Goal: Task Accomplishment & Management: Manage account settings

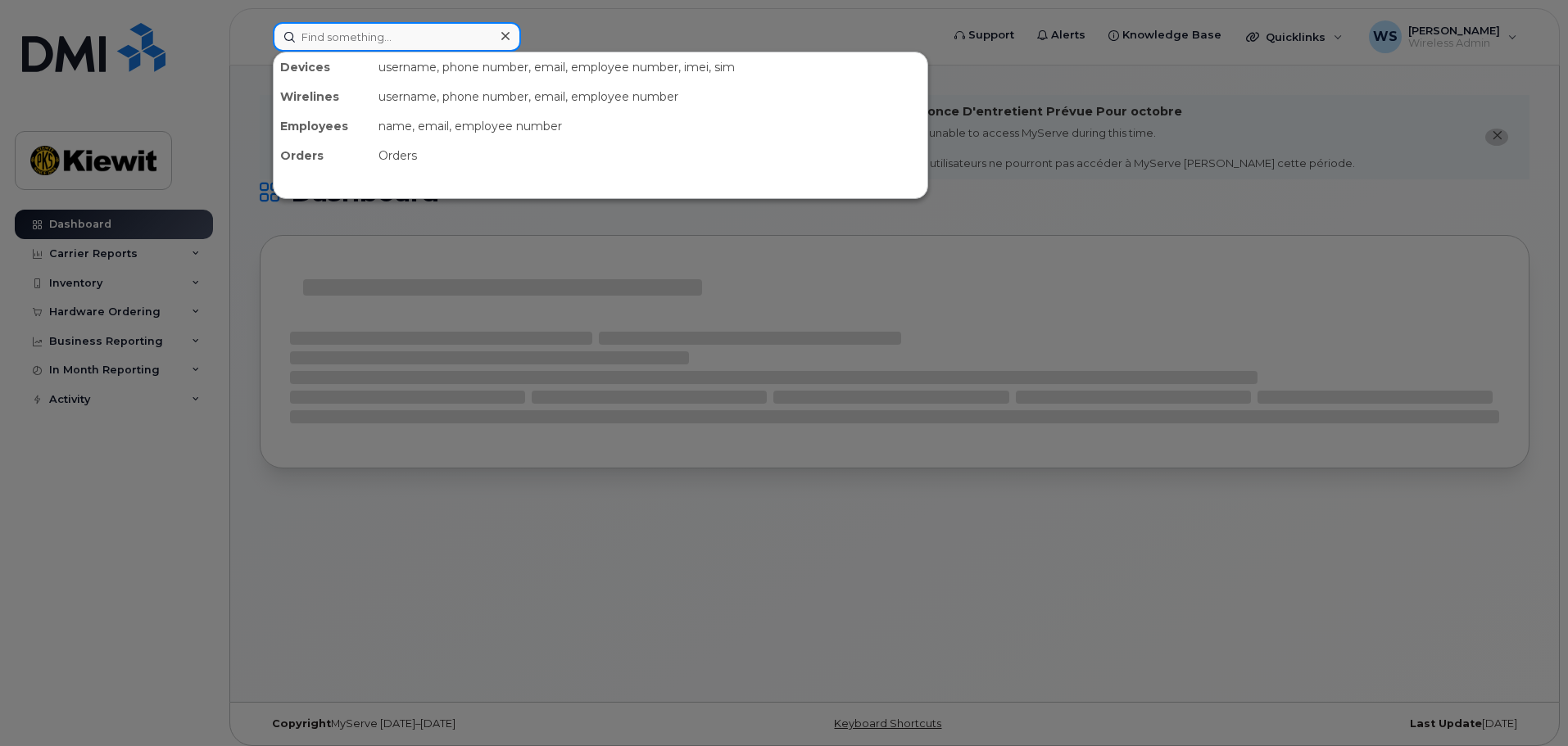
click at [415, 41] on input at bounding box center [397, 37] width 249 height 29
paste input "89302610104338944834"
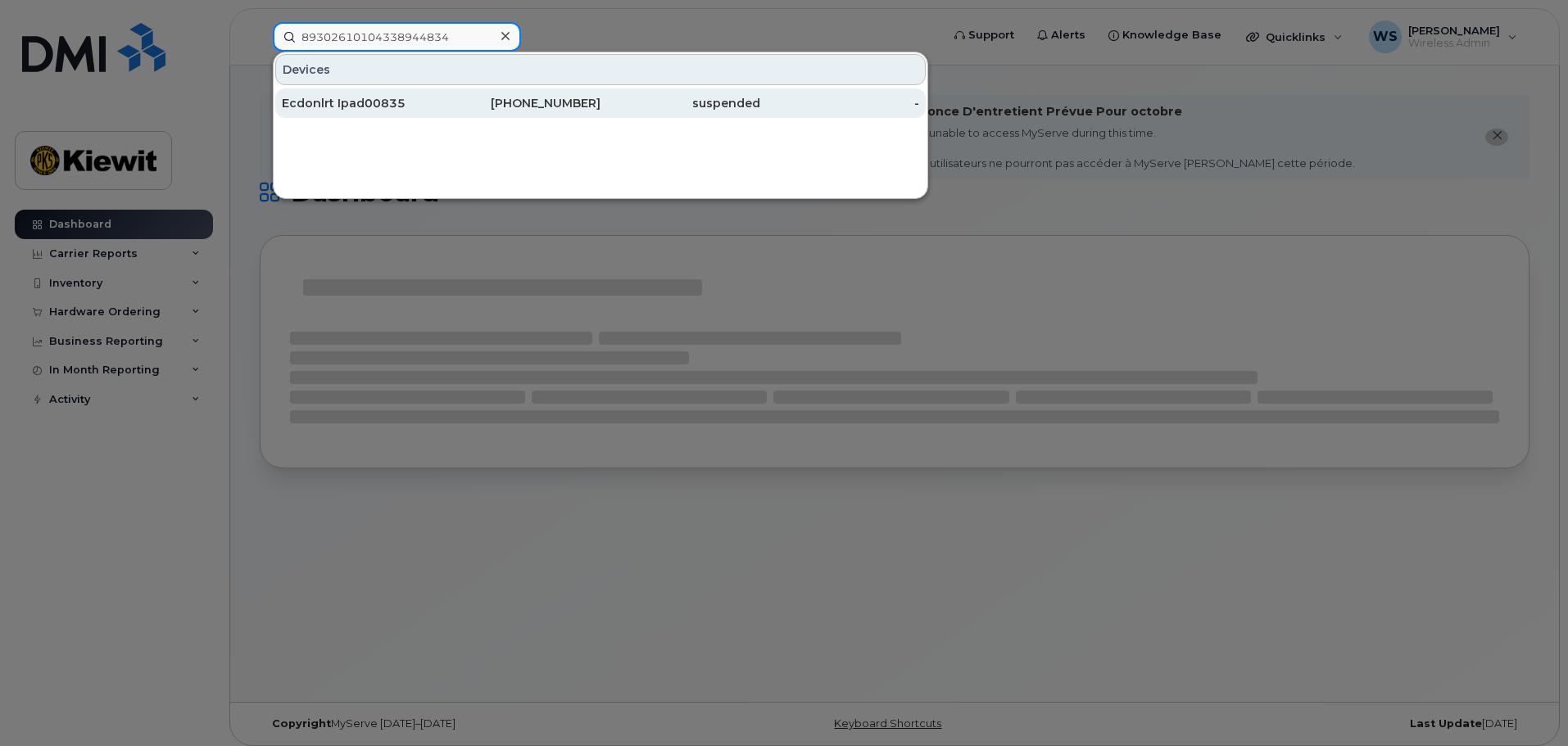
type input "89302610104338944834"
click at [406, 103] on div "Ecdonlrt Ipad00835" at bounding box center [362, 103] width 160 height 16
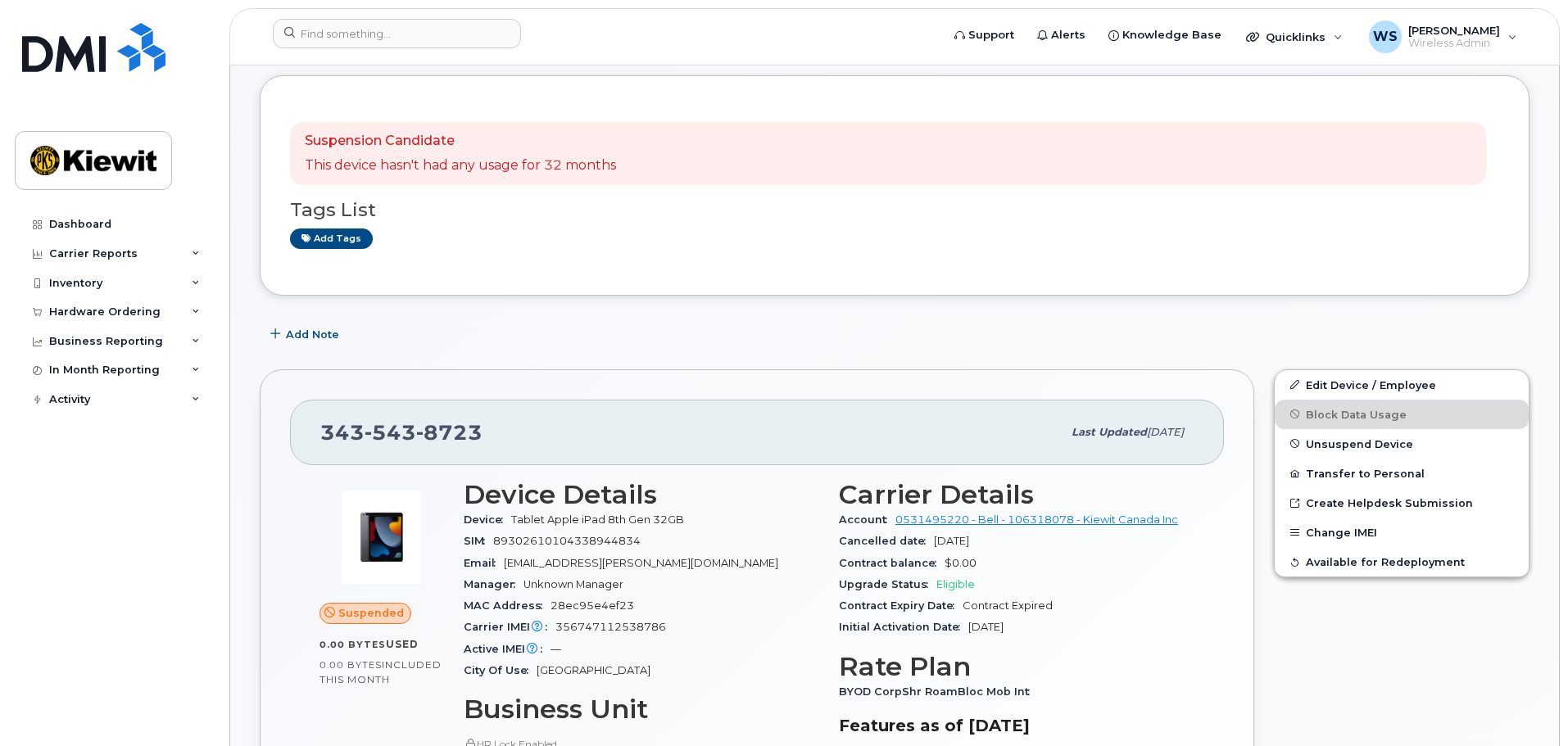
scroll to position [410, 0]
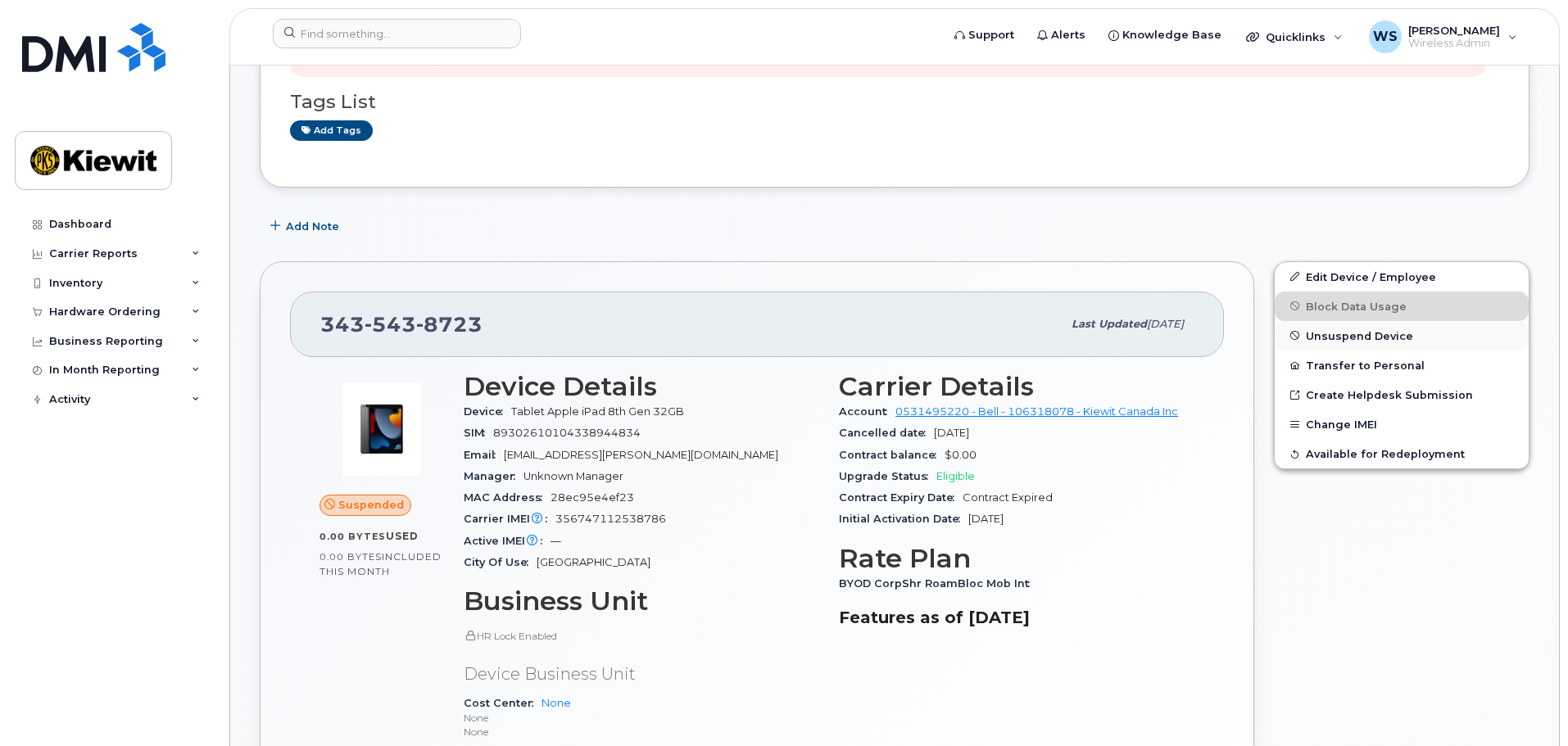
click at [1339, 339] on span "Unsuspend Device" at bounding box center [1359, 335] width 107 height 12
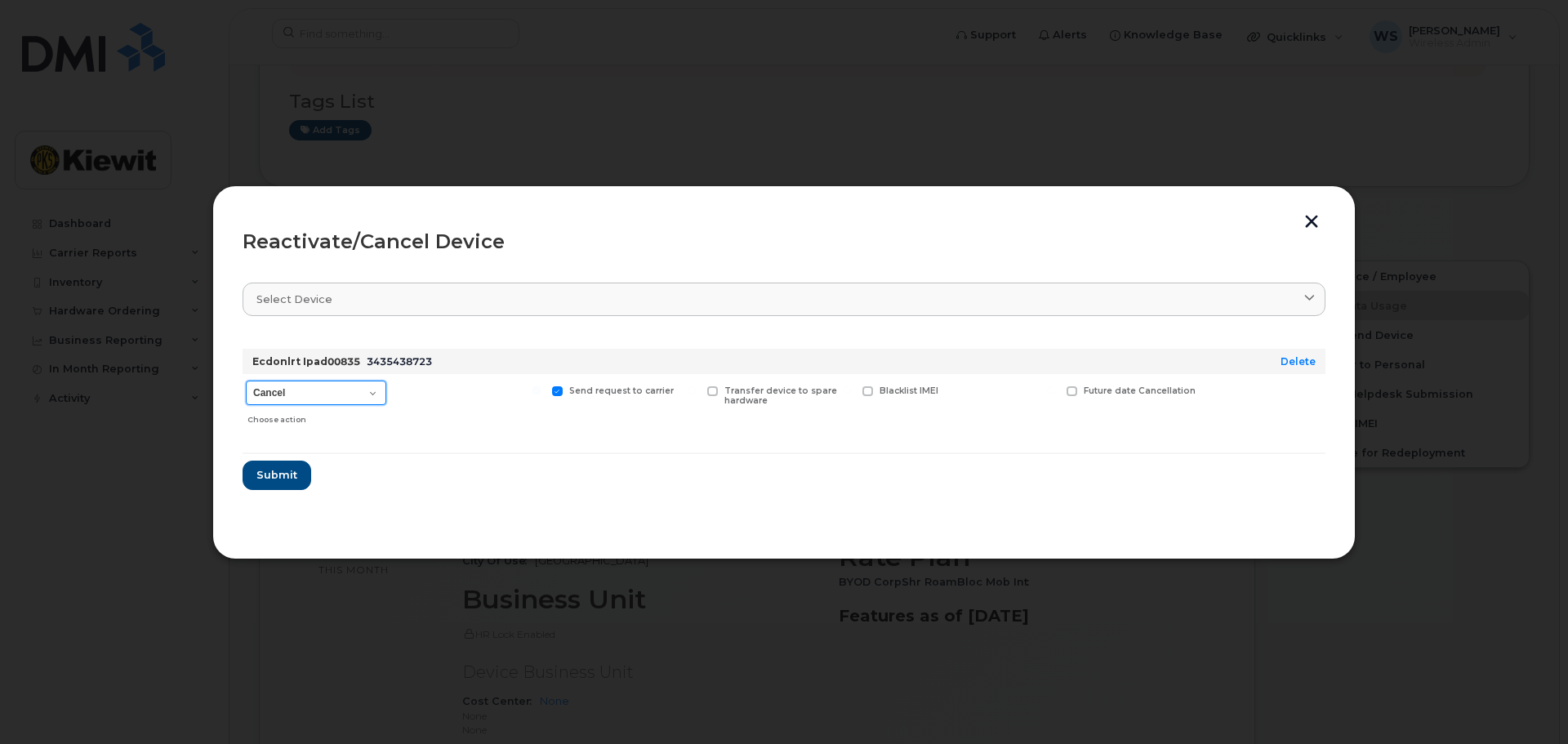
click at [324, 385] on select "Cancel Suspend - Extend Suspension Reactivate" at bounding box center [316, 392] width 140 height 24
select select "[object Object]"
click at [246, 380] on select "Cancel Suspend - Extend Suspension Reactivate" at bounding box center [316, 392] width 140 height 24
click at [283, 478] on span "Submit" at bounding box center [275, 475] width 40 height 15
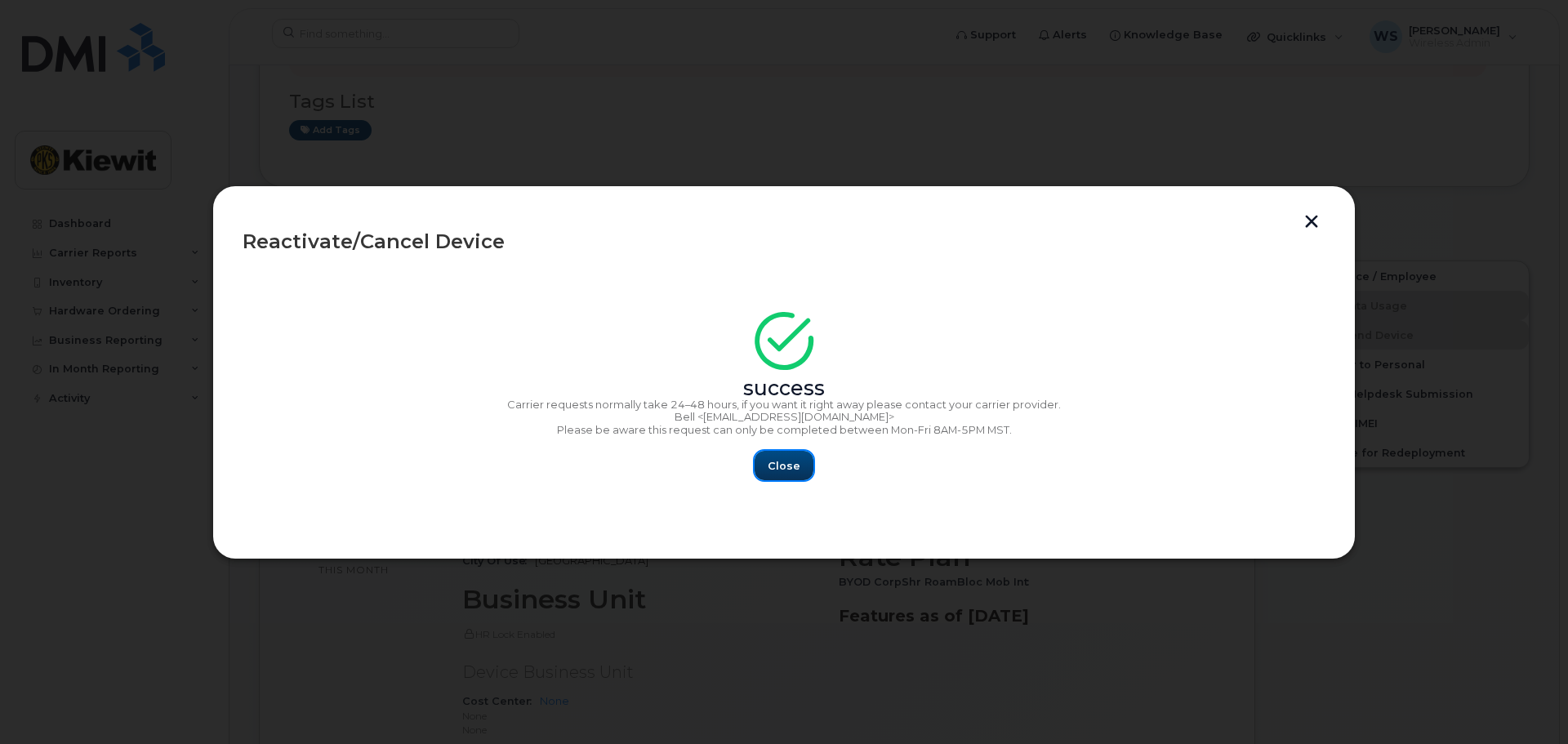
click at [784, 458] on span "Close" at bounding box center [784, 466] width 33 height 15
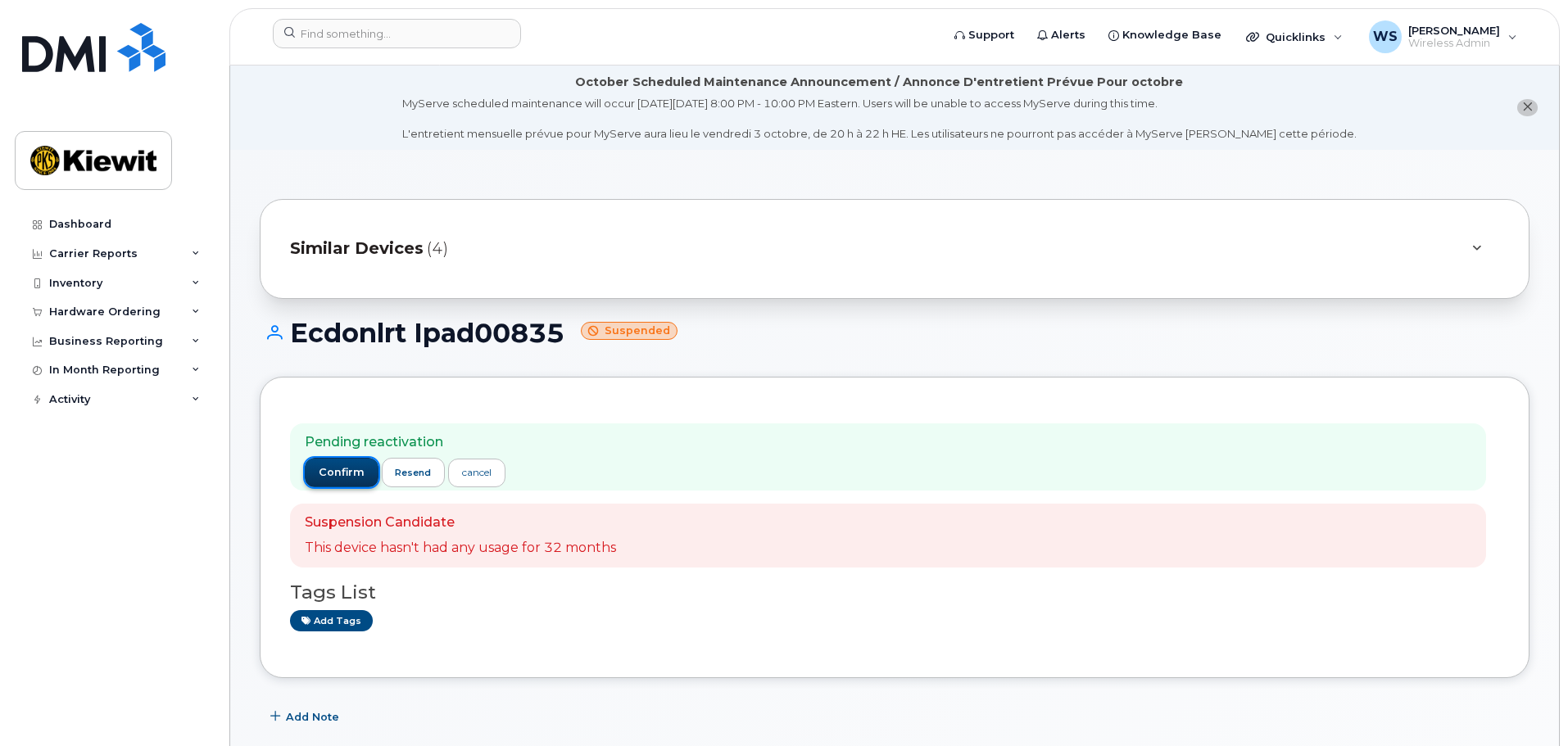
click at [340, 473] on span "confirm" at bounding box center [341, 472] width 46 height 15
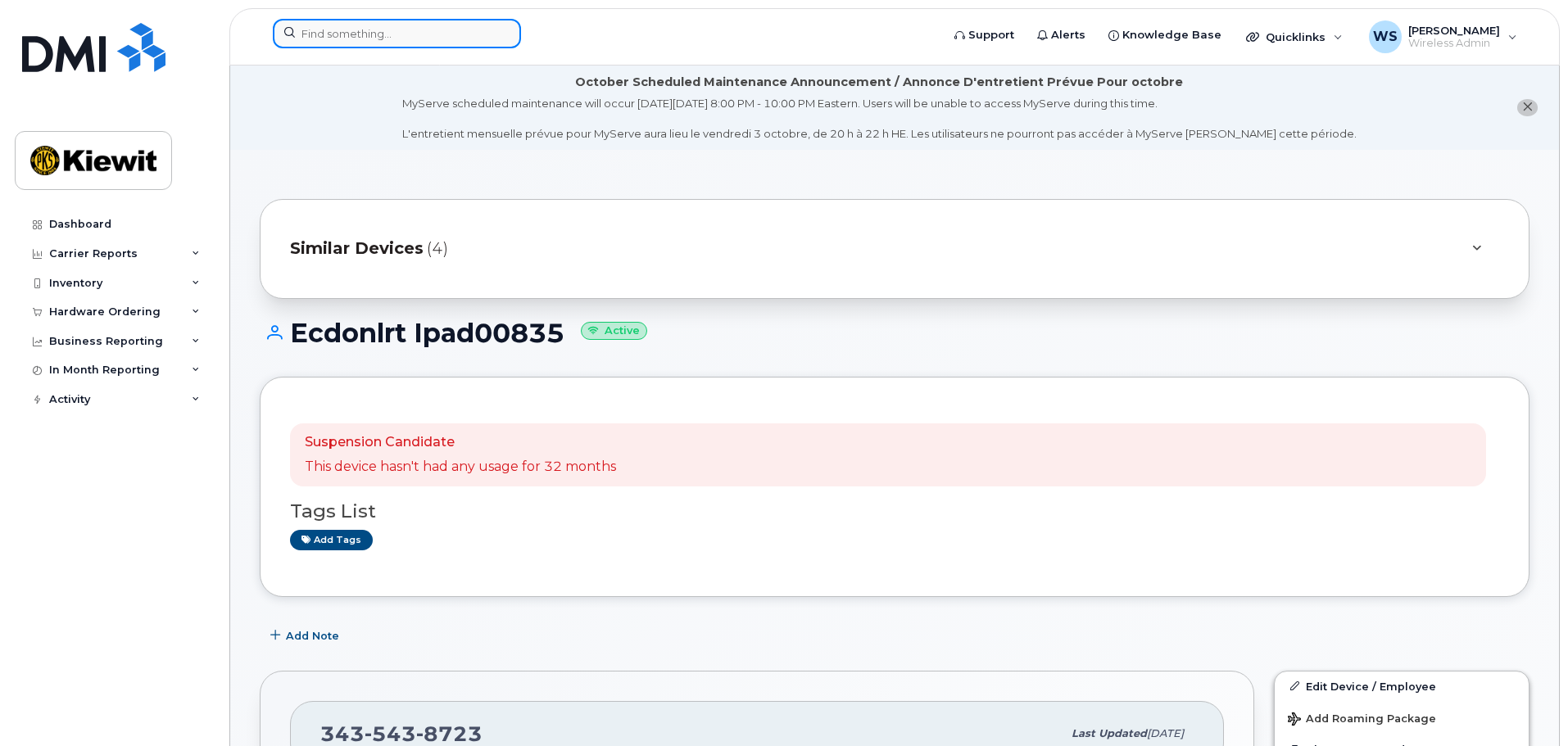
click at [342, 30] on input at bounding box center [397, 34] width 249 height 29
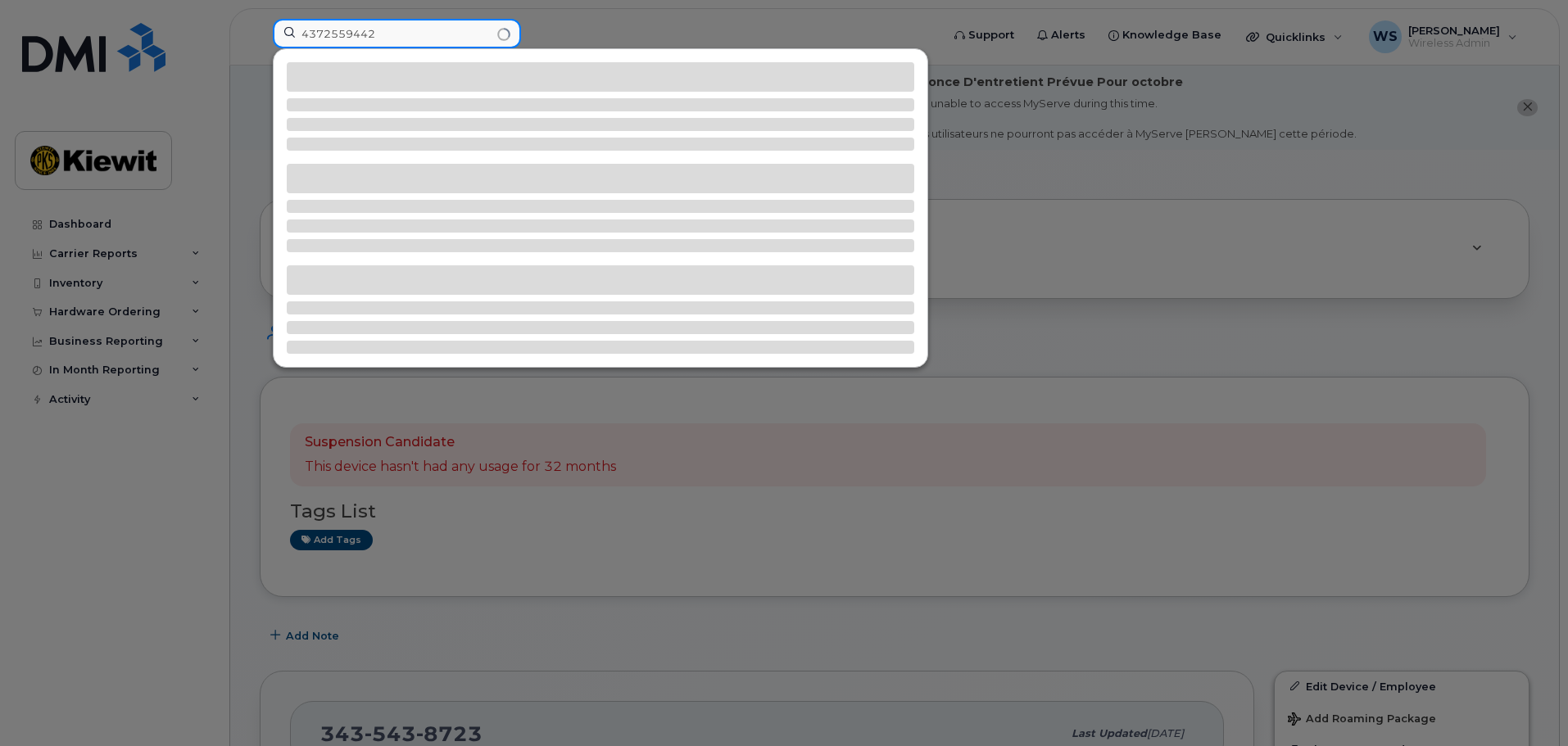
type input "4372559442"
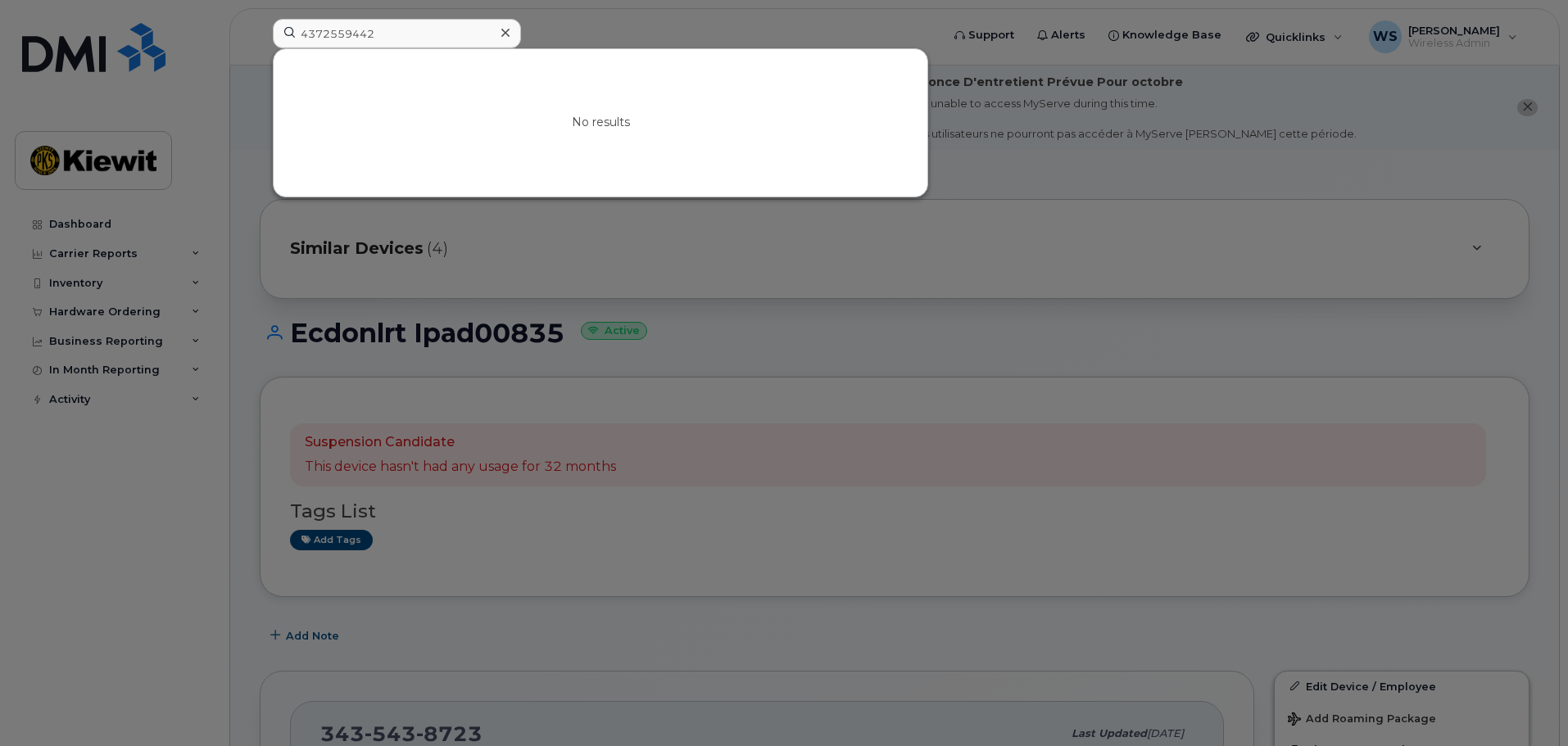
click at [803, 306] on div at bounding box center [784, 373] width 1568 height 746
